Goal: Transaction & Acquisition: Purchase product/service

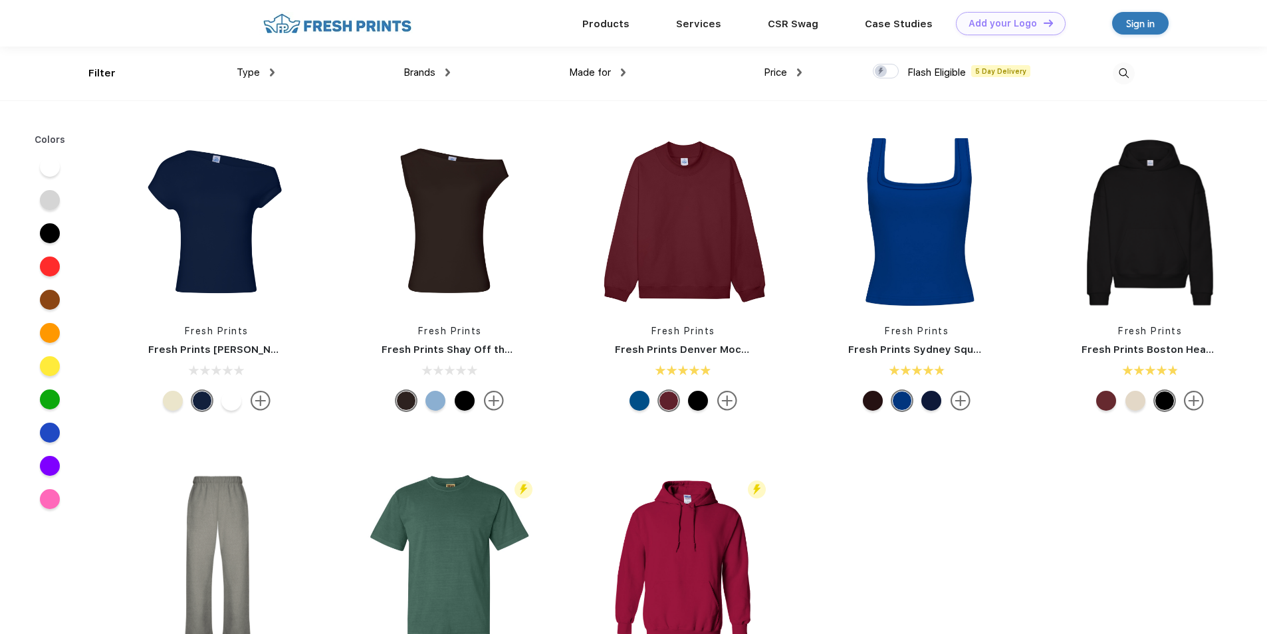
scroll to position [1, 0]
click at [275, 76] on div "Brands Most Popular Brands Moleskine Hydroflask Marine Layer S'well Vineyard Vi…" at bounding box center [361, 73] width 175 height 54
click at [268, 72] on div "Type" at bounding box center [256, 71] width 38 height 15
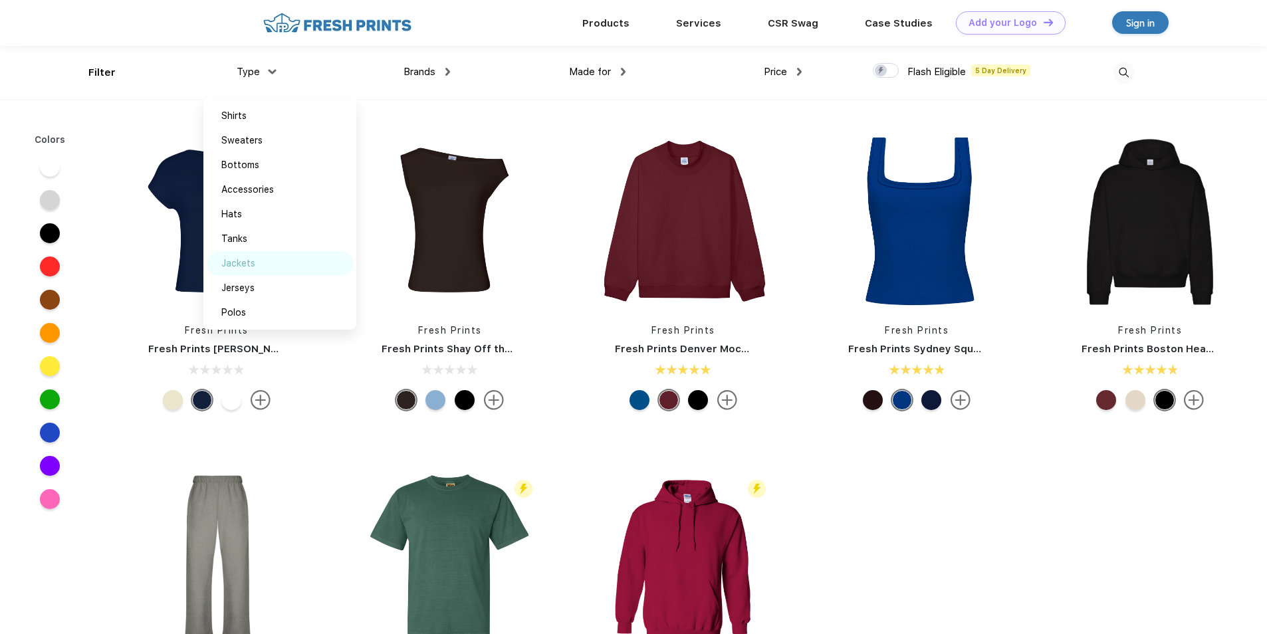
click at [247, 270] on div "Jackets" at bounding box center [238, 264] width 34 height 14
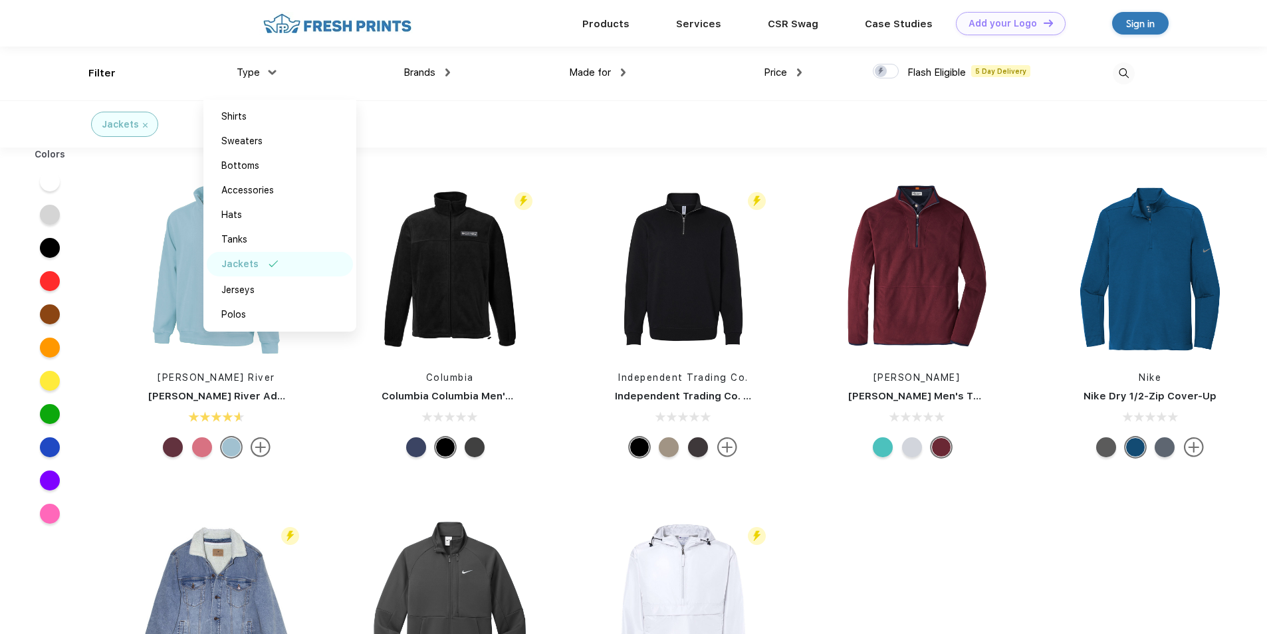
click at [449, 72] on img at bounding box center [447, 72] width 5 height 8
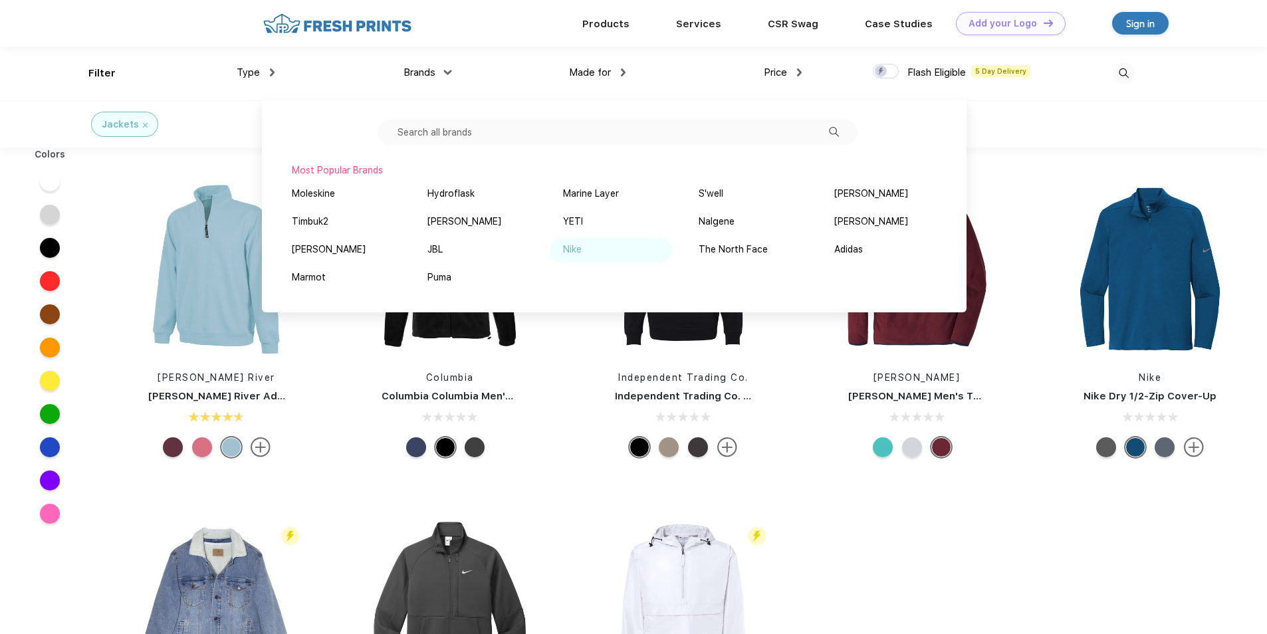
click at [560, 244] on div "Nike" at bounding box center [611, 250] width 122 height 25
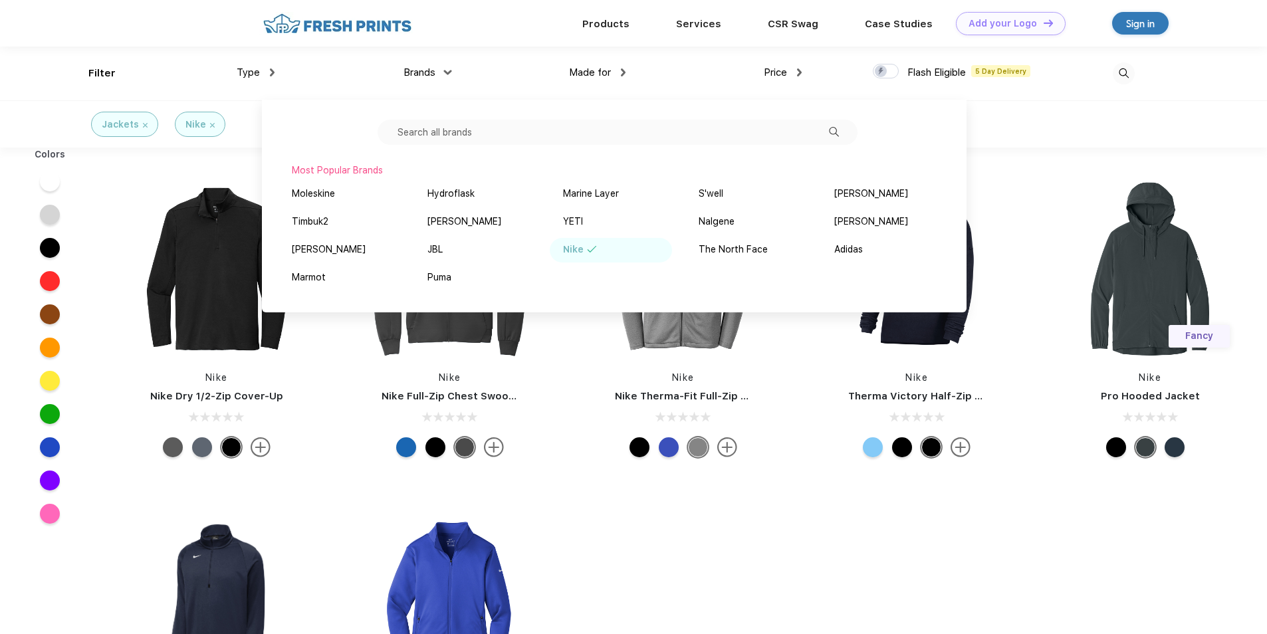
click at [761, 527] on div "Nike Nike Dry 1/2-Zip Cover-Up Nike Nike Full-Zip Chest Swoosh Jacket Nike Nike…" at bounding box center [683, 489] width 1167 height 670
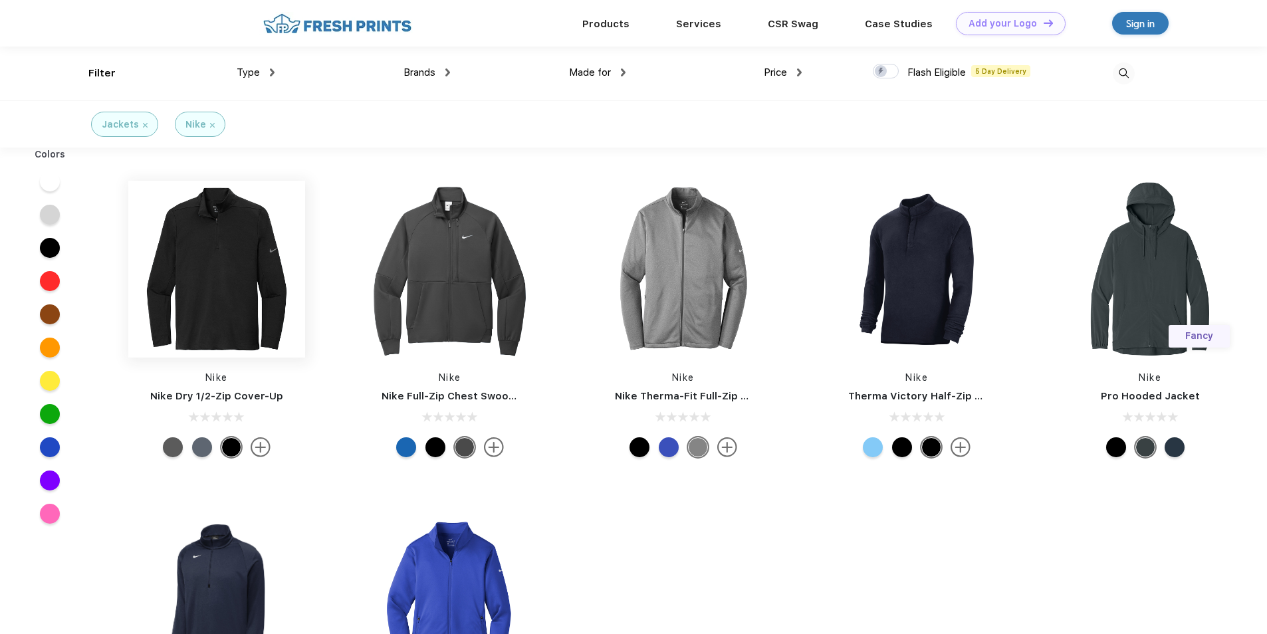
click at [211, 310] on img at bounding box center [216, 269] width 177 height 177
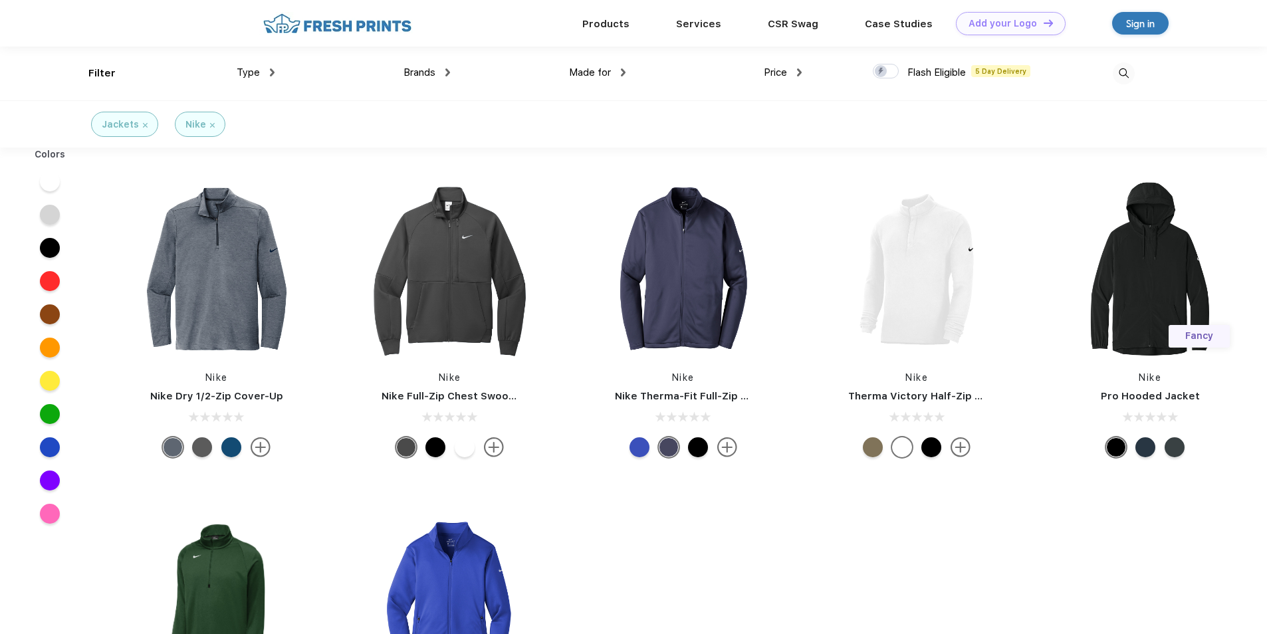
click at [143, 126] on img at bounding box center [145, 125] width 5 height 5
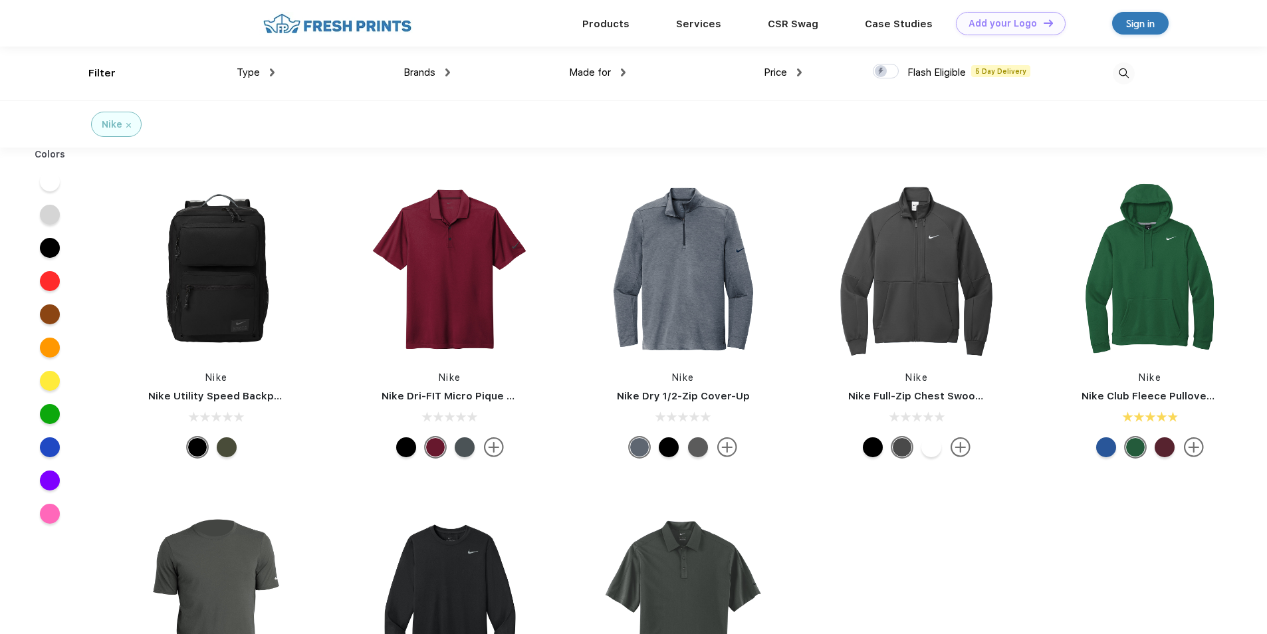
click at [128, 122] on div "Nike" at bounding box center [116, 125] width 29 height 14
click at [124, 123] on div "Nike" at bounding box center [116, 125] width 29 height 14
click at [128, 123] on img at bounding box center [128, 125] width 5 height 5
